Goal: Task Accomplishment & Management: Manage account settings

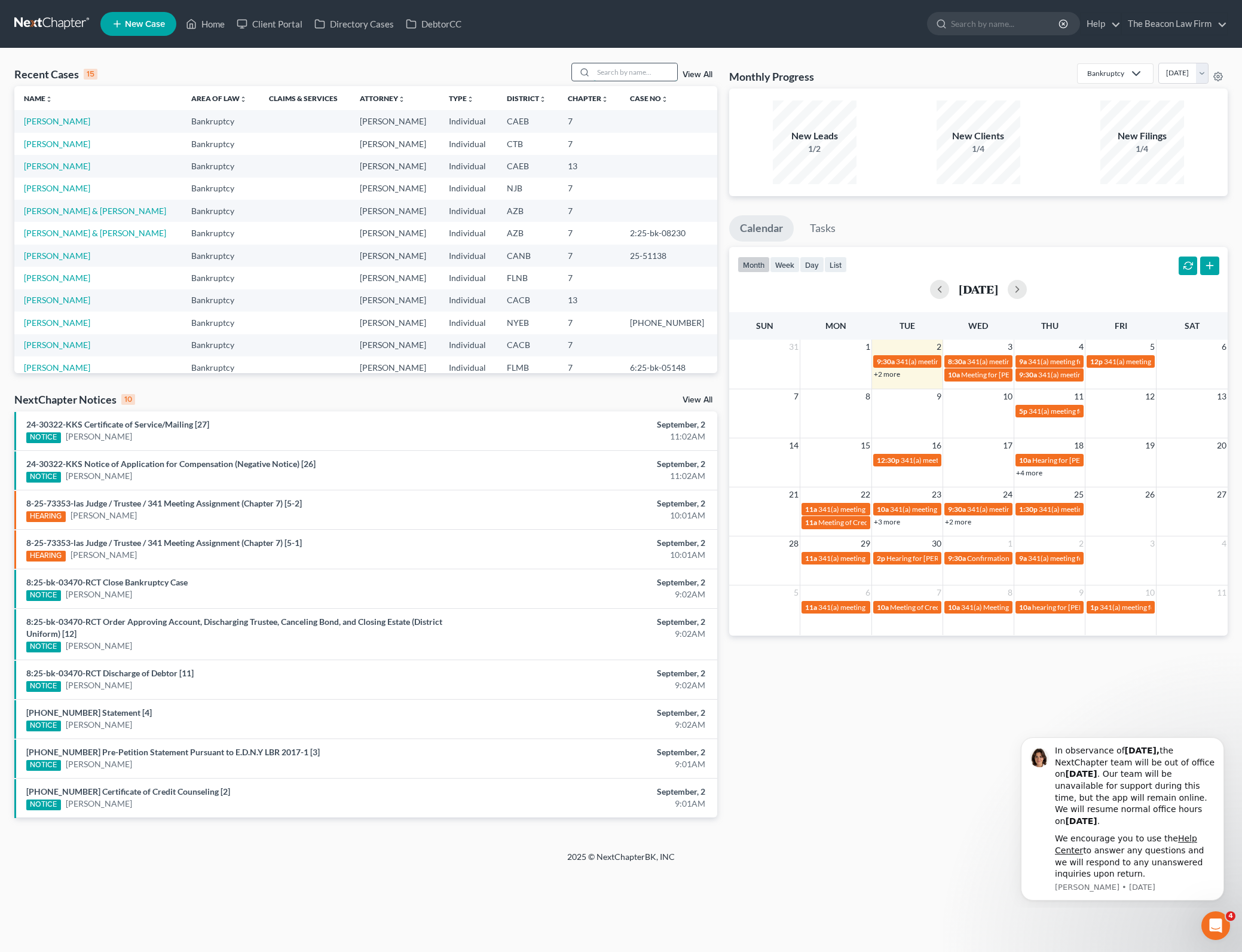
click at [598, 65] on input "search" at bounding box center [635, 72] width 84 height 17
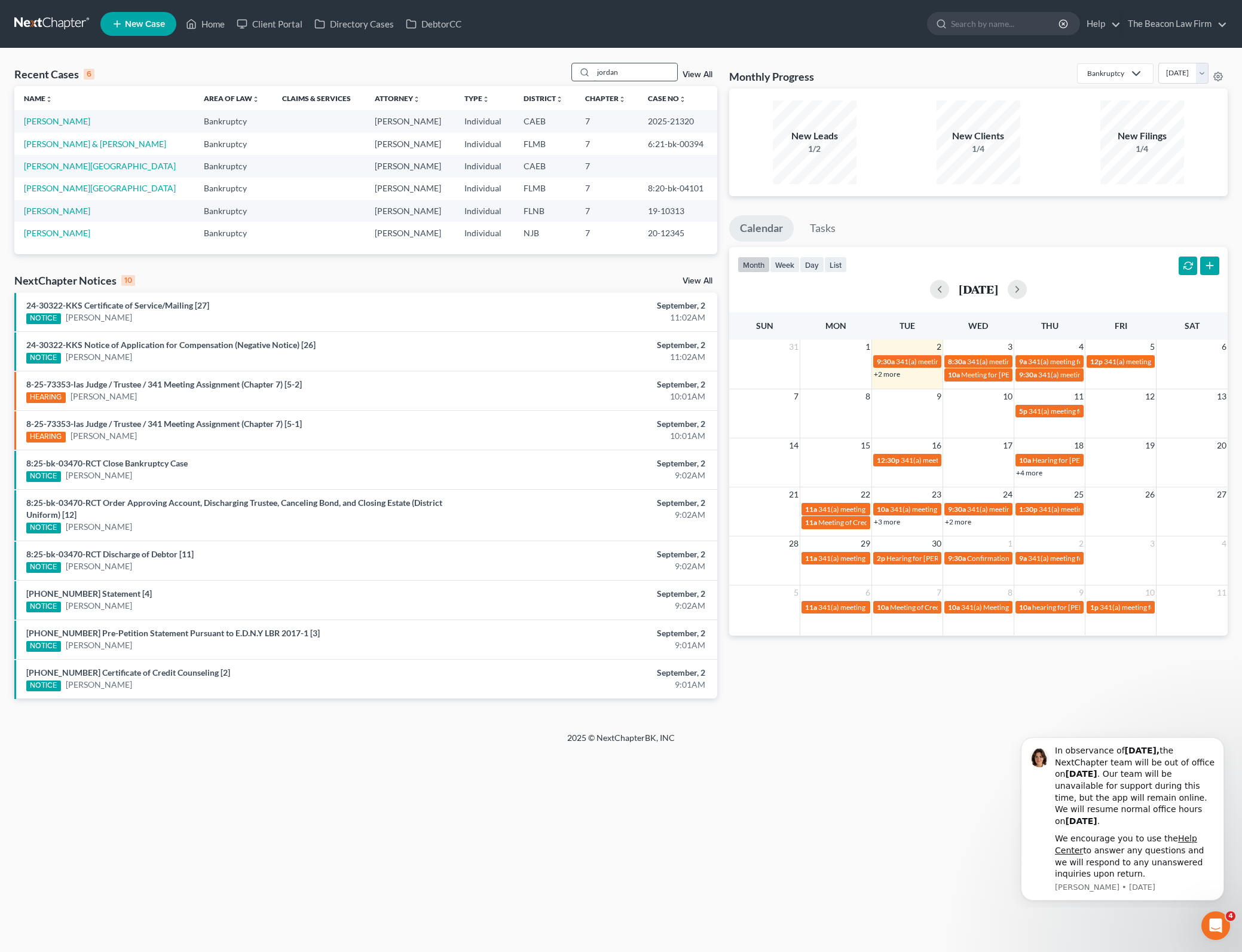
click at [617, 75] on input "jordan" at bounding box center [635, 72] width 84 height 17
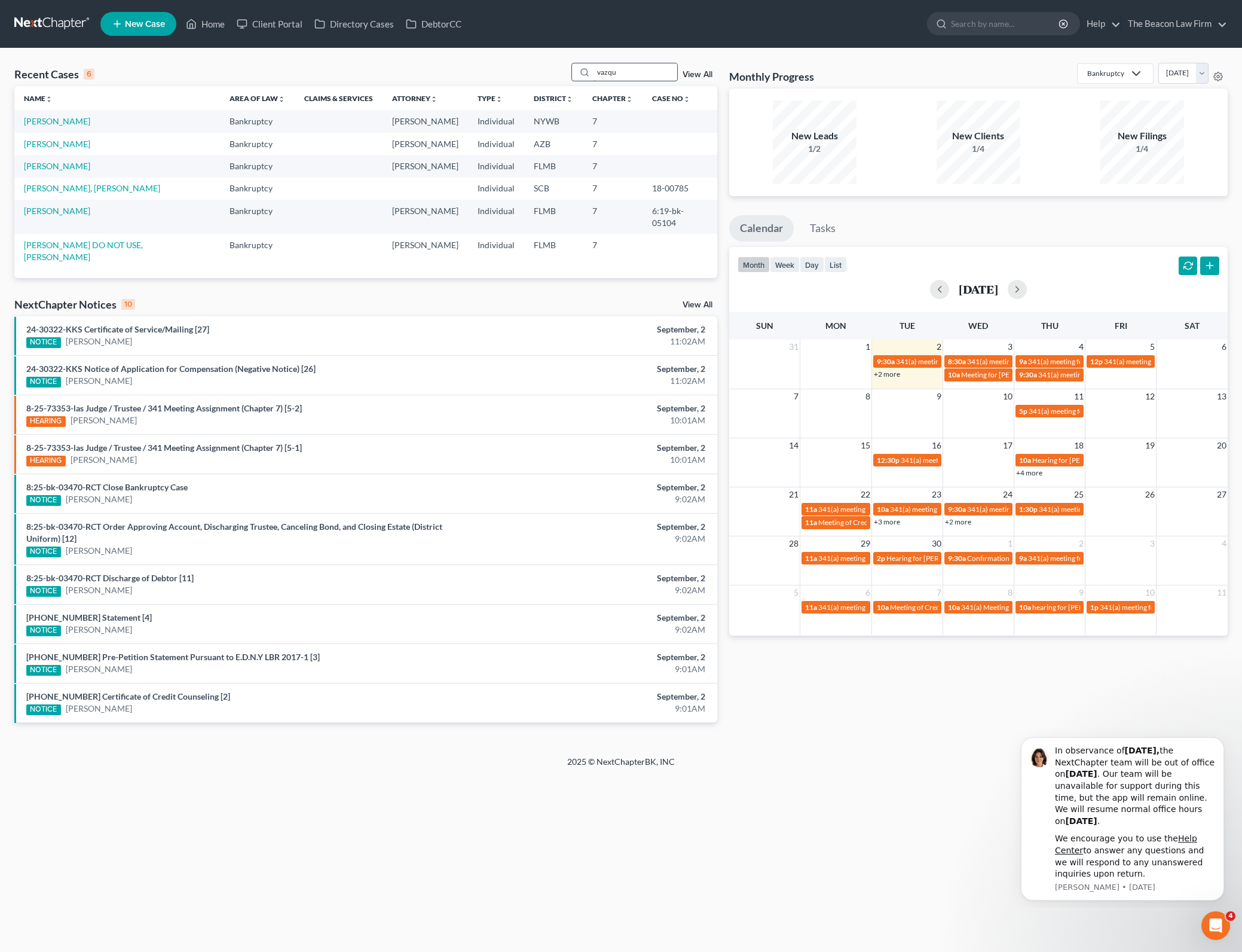
click at [630, 71] on input "vazqu" at bounding box center [635, 72] width 84 height 17
click at [614, 72] on input "[PERSON_NAME]" at bounding box center [635, 72] width 84 height 17
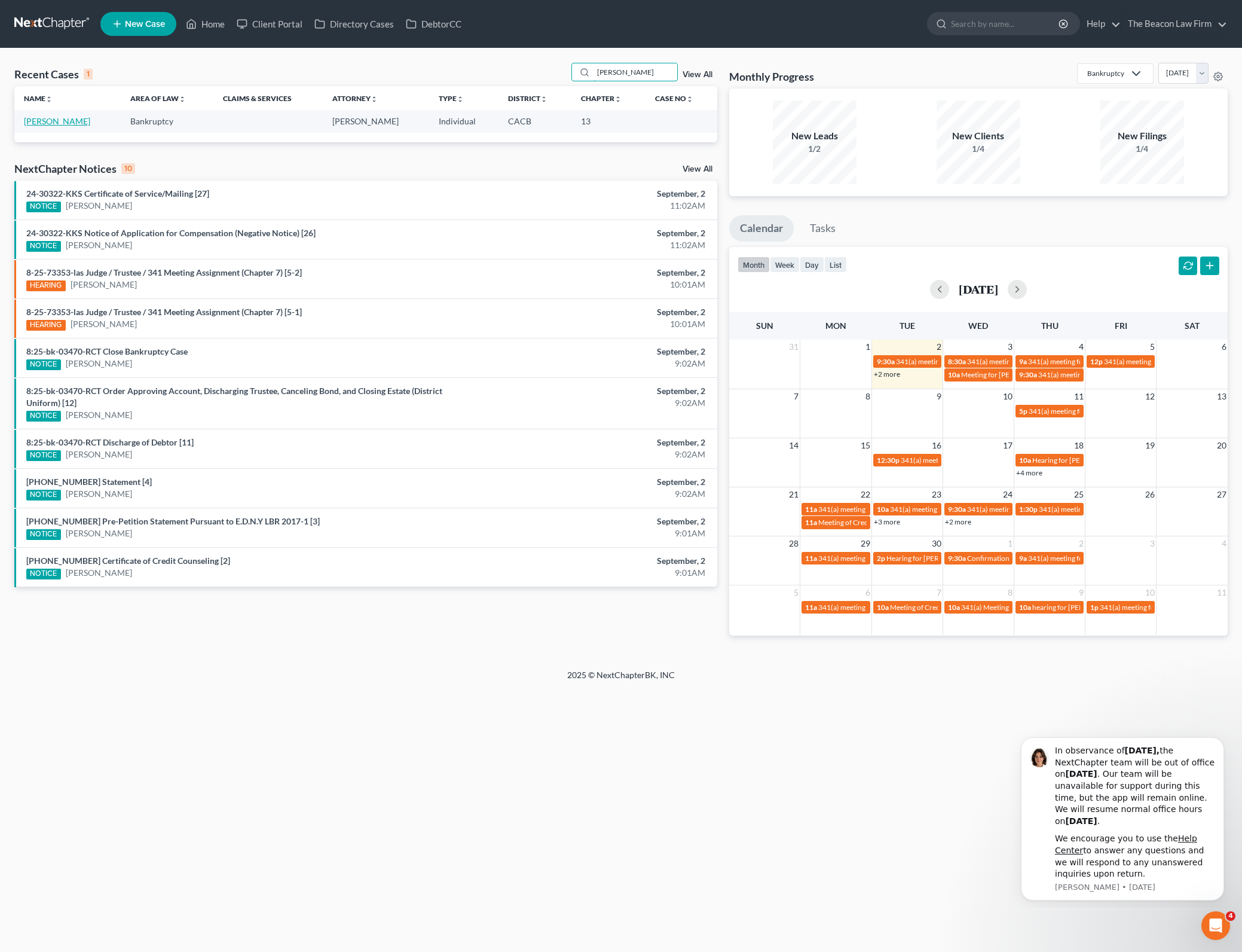
type input "[PERSON_NAME]"
click at [59, 124] on link "[PERSON_NAME]" at bounding box center [56, 121] width 66 height 10
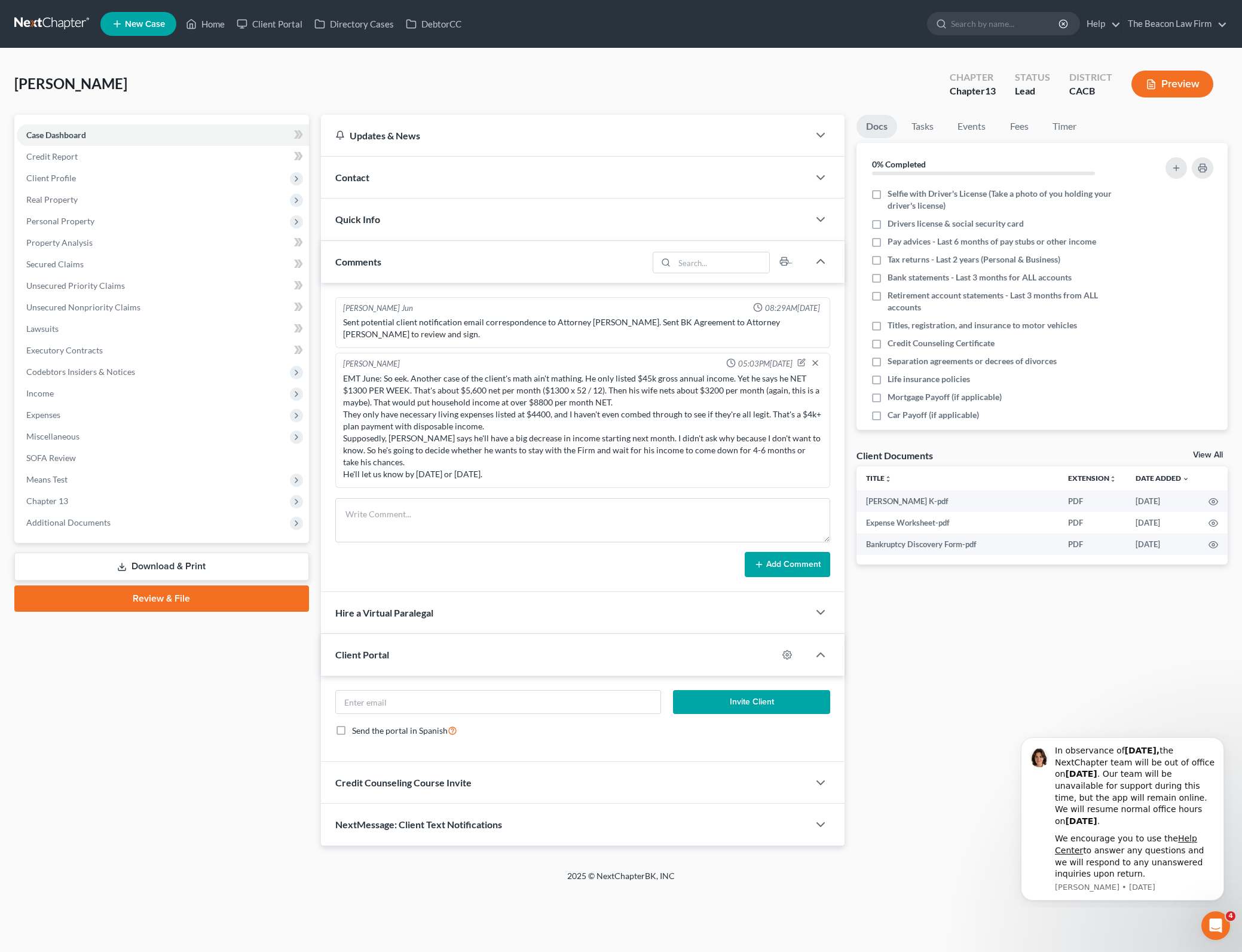
scroll to position [726, 0]
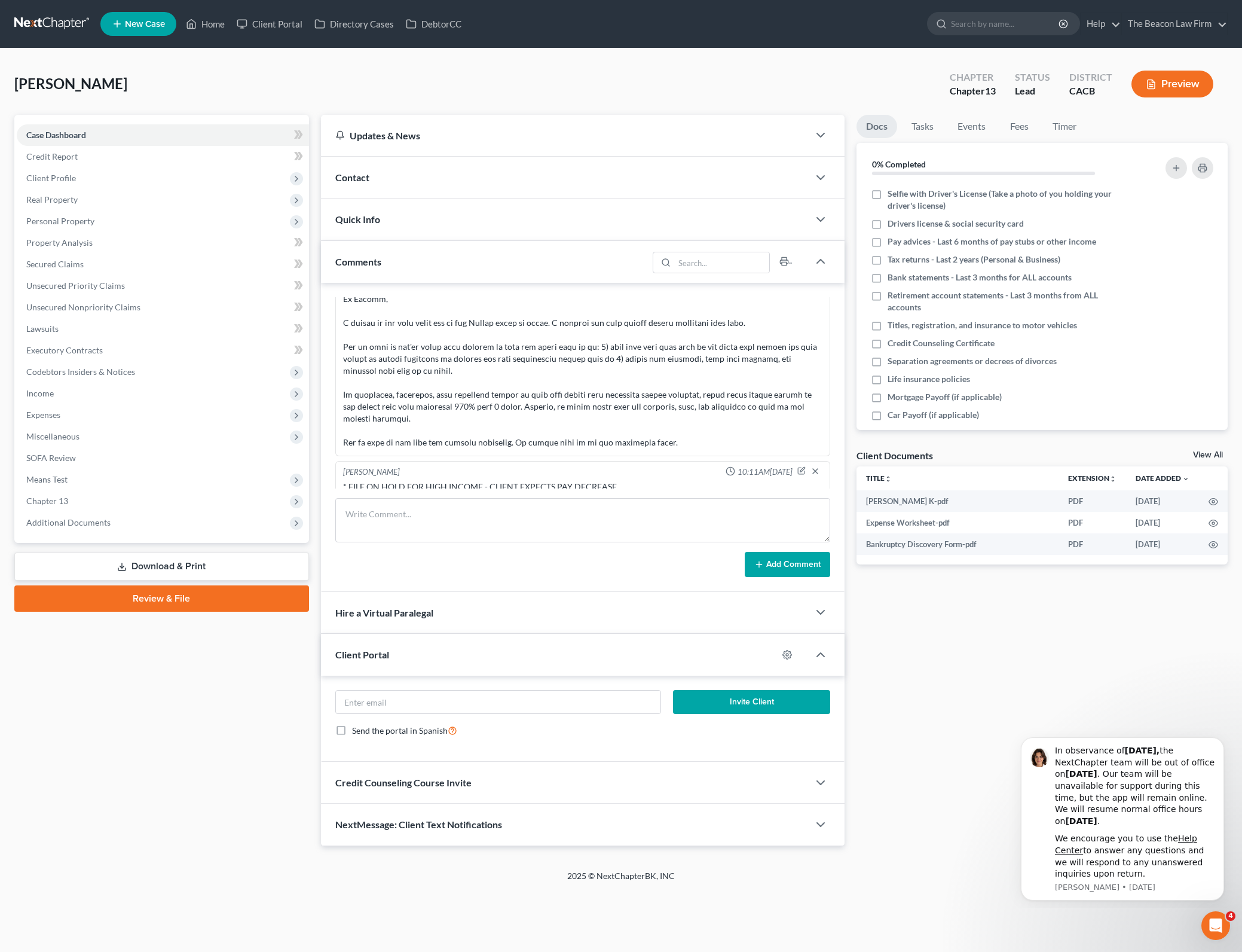
click at [545, 478] on div "* FILE ON HOLD FOR HIGH INCOME - CLIENT EXPECTS PAY DECREASE" at bounding box center [583, 486] width 485 height 16
click at [572, 481] on div "* FILE ON HOLD FOR HIGH INCOME - CLIENT EXPECTS PAY DECREASE" at bounding box center [583, 487] width 480 height 12
click at [1057, 643] on div "Docs Tasks Events Fees Timer 0% Completed Nothing here yet! Selfie with Driver'…" at bounding box center [1042, 480] width 383 height 731
click at [1208, 519] on td at bounding box center [1213, 522] width 29 height 21
click at [1211, 522] on icon "button" at bounding box center [1213, 522] width 9 height 9
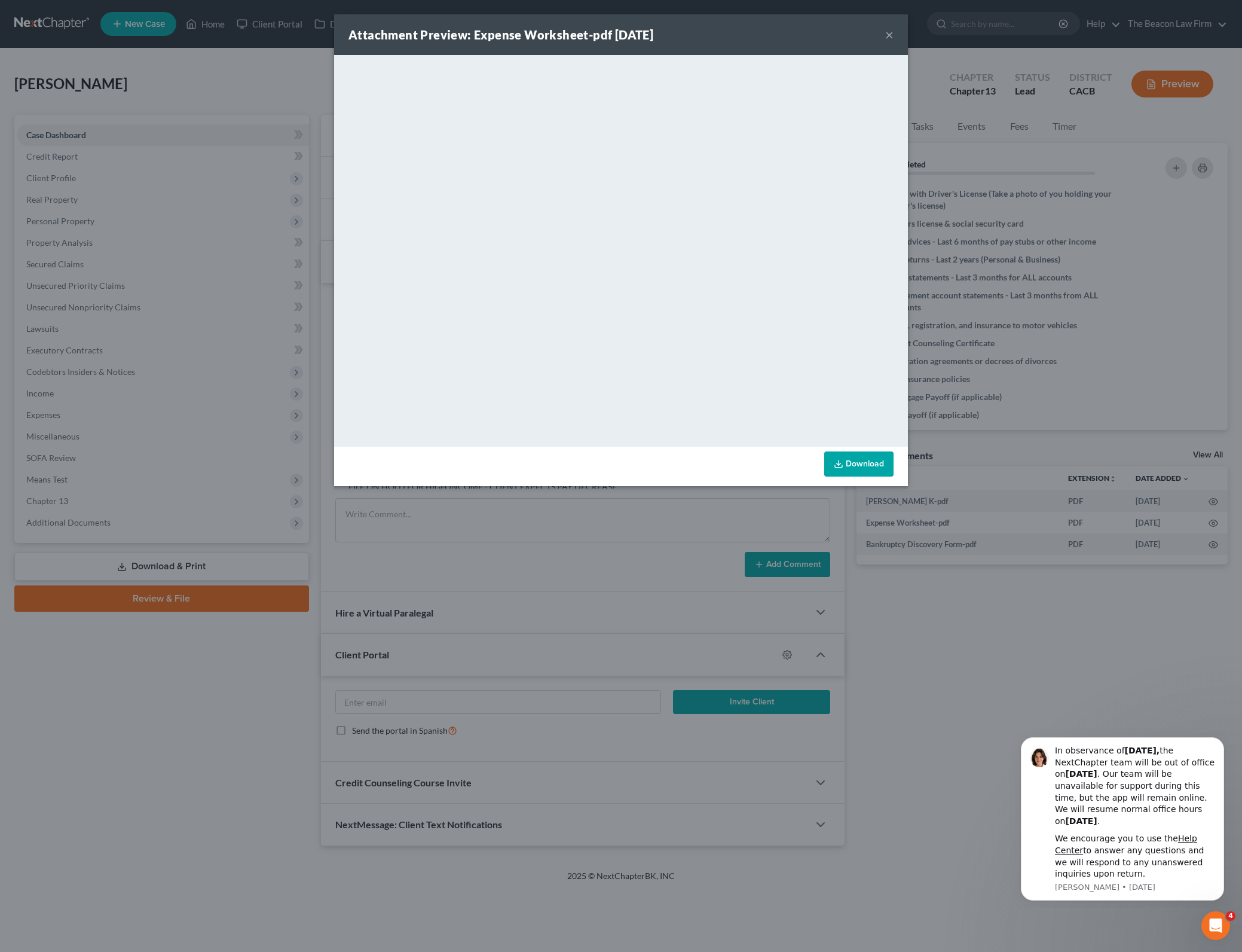
click at [878, 470] on link "Download" at bounding box center [859, 464] width 69 height 25
